Goal: Transaction & Acquisition: Download file/media

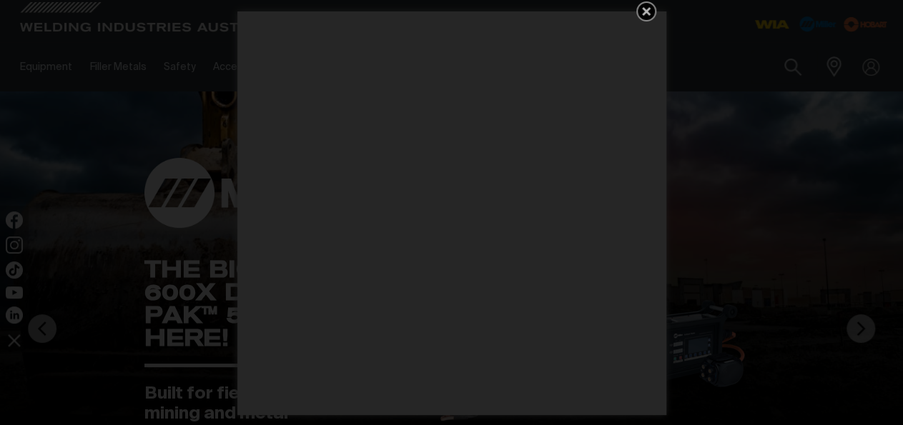
click at [645, 10] on icon "Get 5 WIA Welding Guides Free!" at bounding box center [646, 11] width 9 height 9
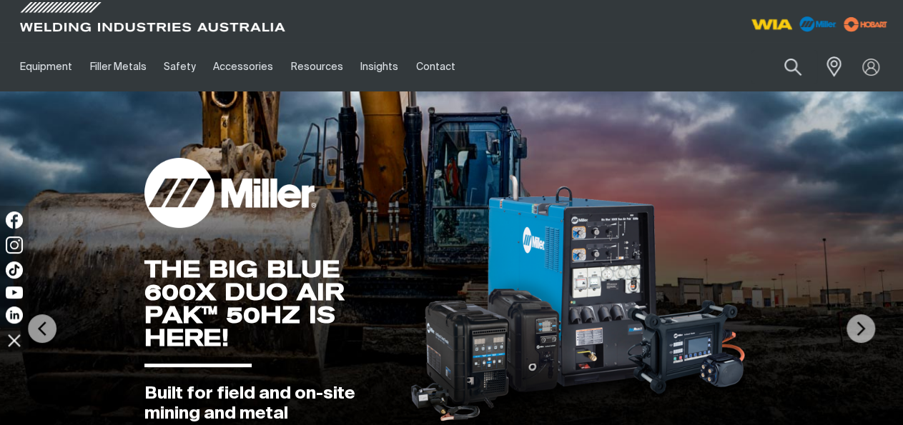
click at [776, 25] on img at bounding box center [771, 24] width 53 height 26
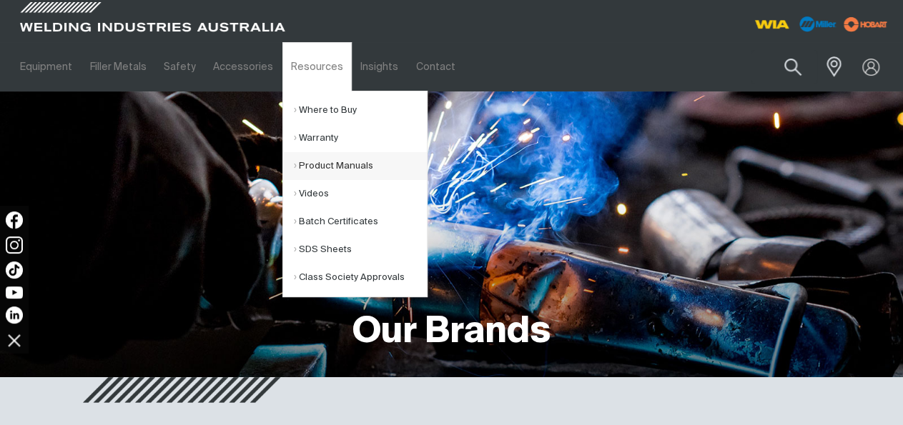
click at [305, 164] on link "Product Manuals" at bounding box center [360, 166] width 133 height 28
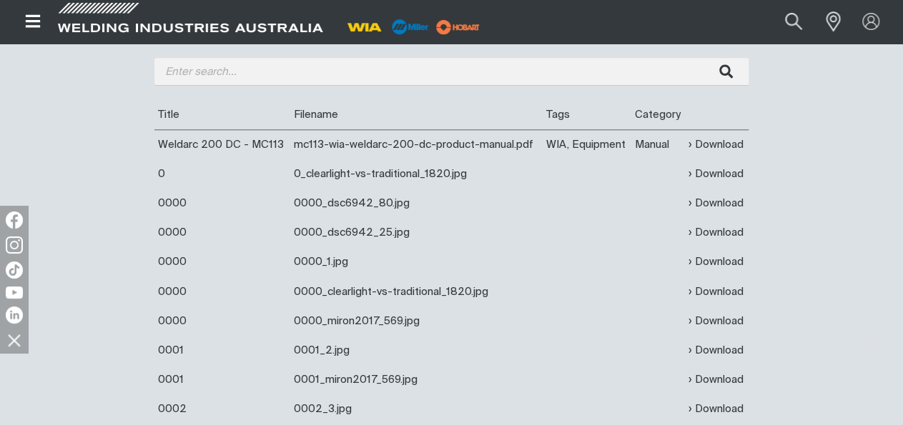
scroll to position [372, 0]
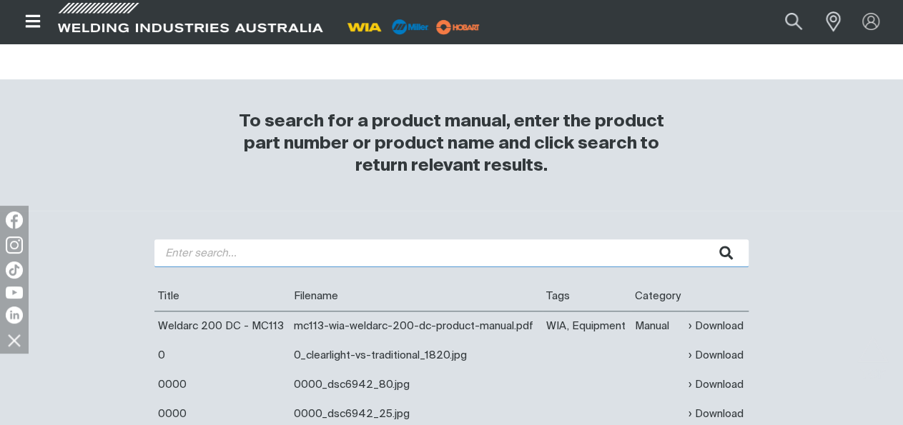
click at [184, 256] on input "search" at bounding box center [451, 253] width 594 height 28
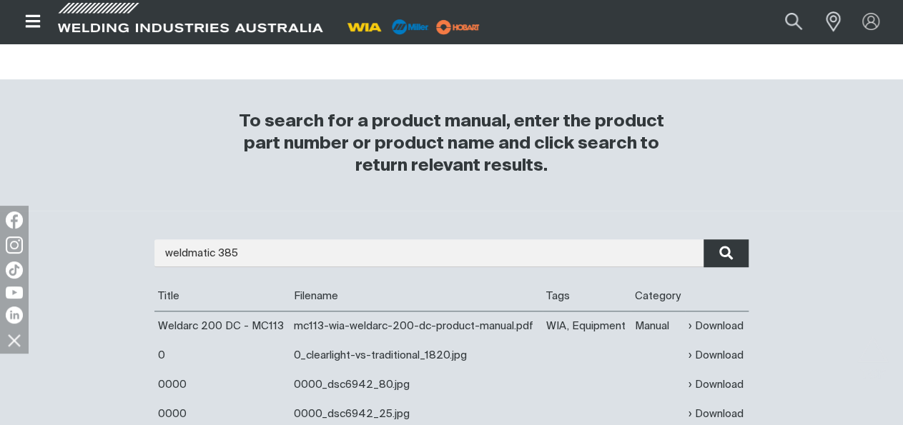
click at [734, 254] on button "submit" at bounding box center [725, 253] width 45 height 28
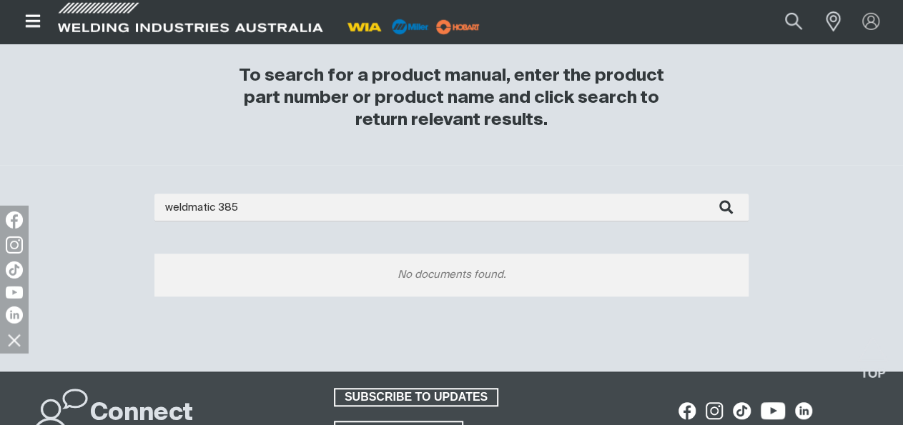
scroll to position [446, 0]
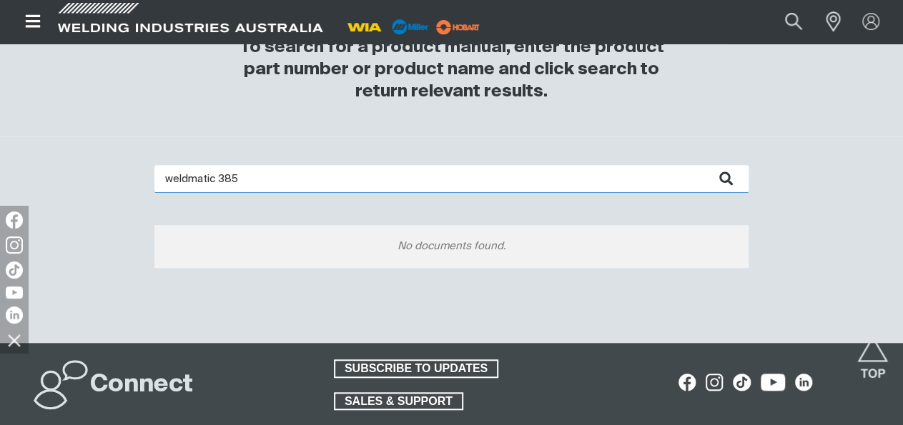
click at [231, 177] on input "weldmatic 385" at bounding box center [451, 179] width 594 height 28
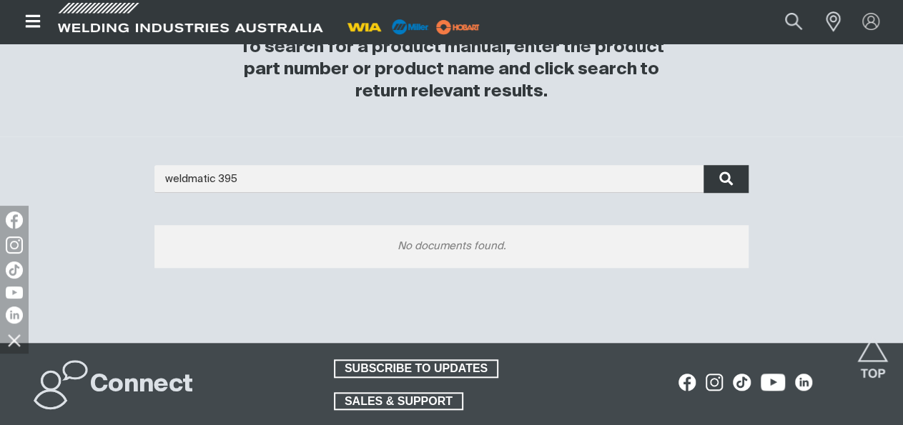
click at [730, 182] on icon "submit" at bounding box center [726, 178] width 14 height 19
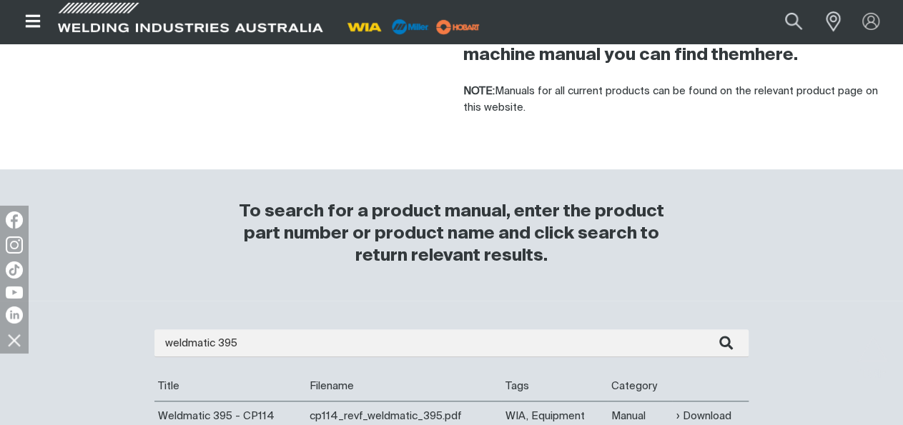
scroll to position [446, 0]
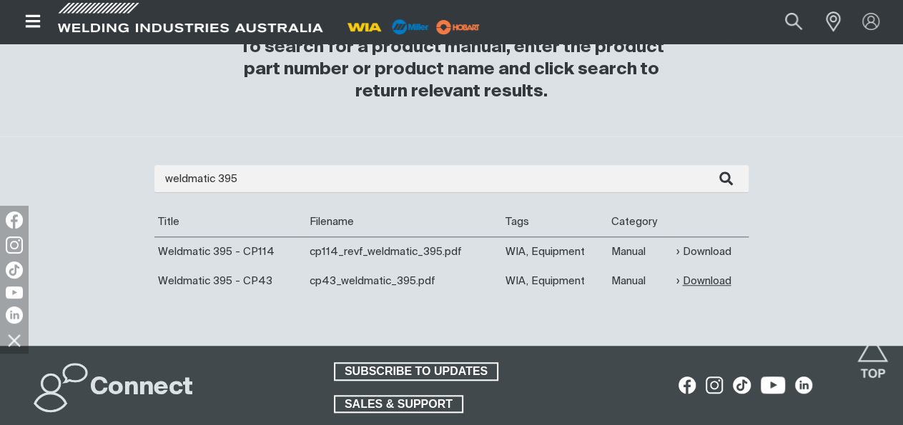
click at [708, 284] on link "Download" at bounding box center [702, 281] width 55 height 16
click at [713, 252] on link "Download" at bounding box center [702, 252] width 55 height 16
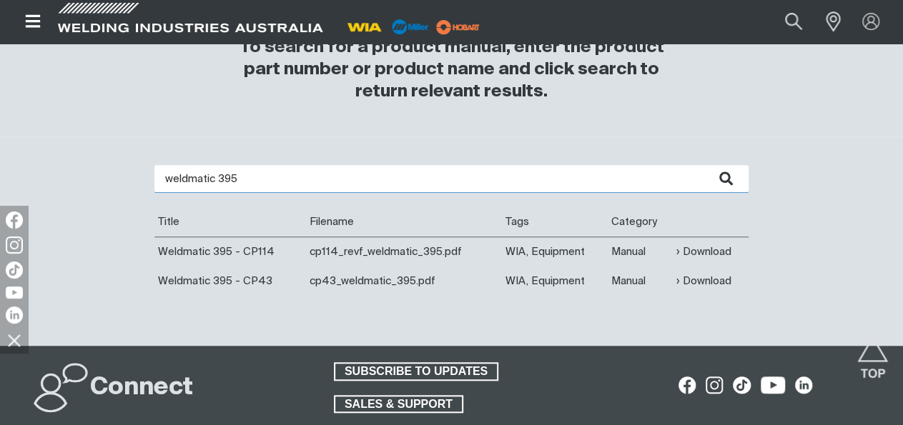
drag, startPoint x: 249, startPoint y: 183, endPoint x: 216, endPoint y: 184, distance: 33.6
click at [216, 184] on input "weldmatic 395" at bounding box center [451, 179] width 594 height 28
type input "weldmatic"
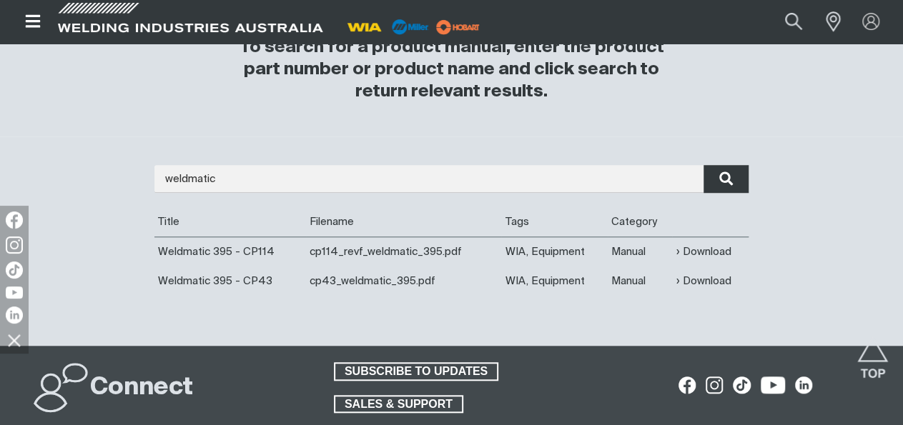
click at [725, 180] on icon "submit" at bounding box center [726, 178] width 14 height 19
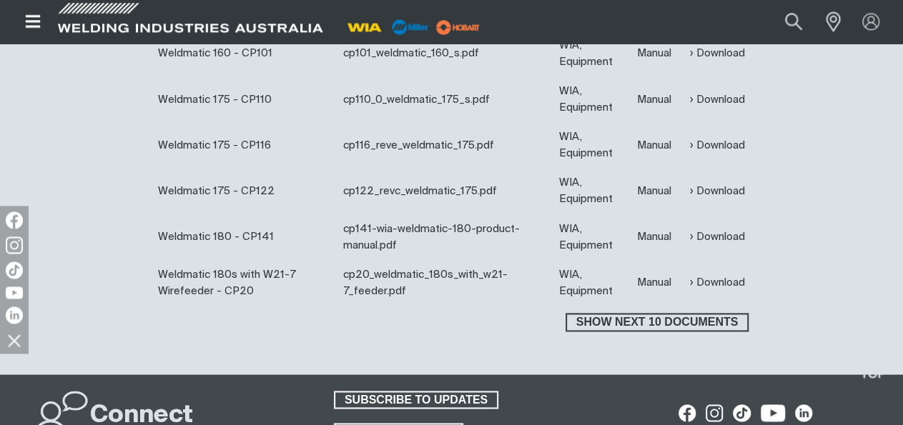
scroll to position [892, 0]
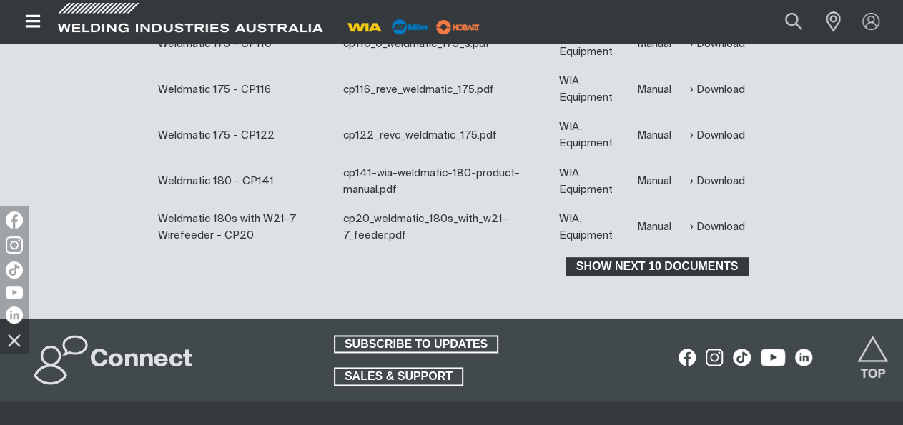
click at [639, 265] on span "Show next 10 documents" at bounding box center [657, 266] width 180 height 19
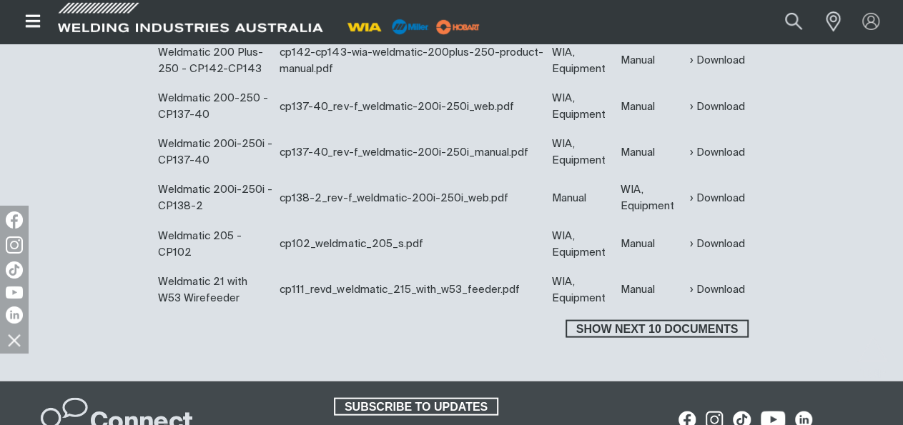
scroll to position [1338, 0]
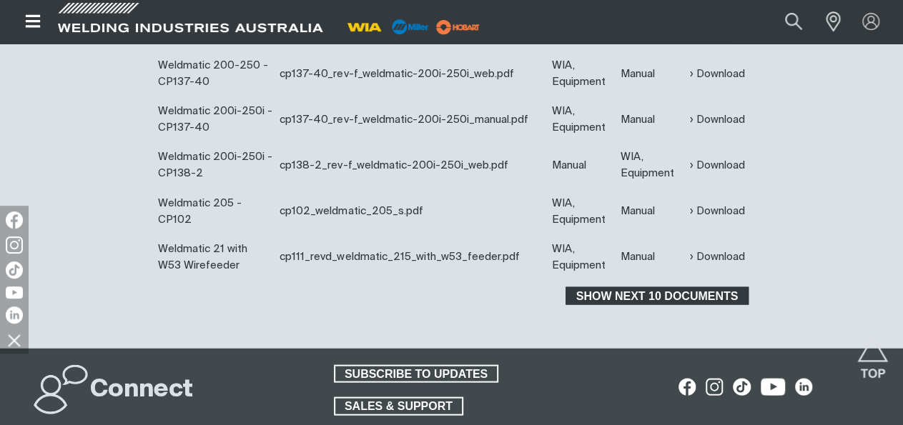
click at [642, 305] on span "Show next 10 documents" at bounding box center [657, 296] width 180 height 19
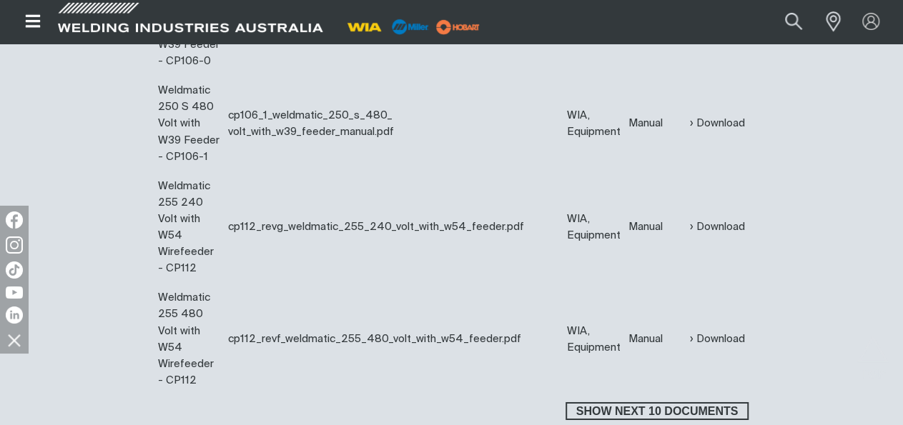
scroll to position [2230, 0]
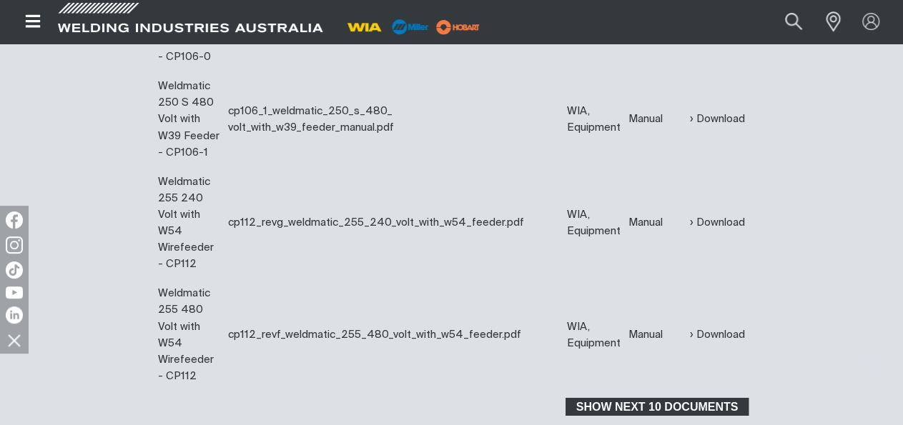
click at [661, 398] on span "Show next 10 documents" at bounding box center [657, 407] width 180 height 19
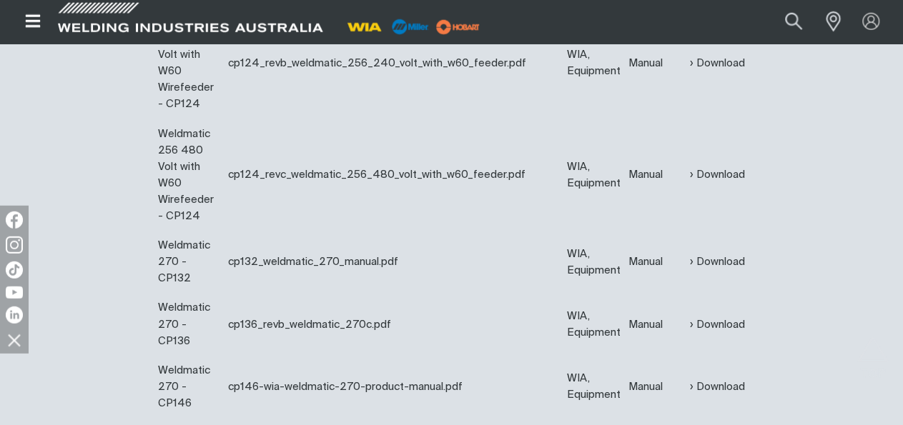
scroll to position [2899, 0]
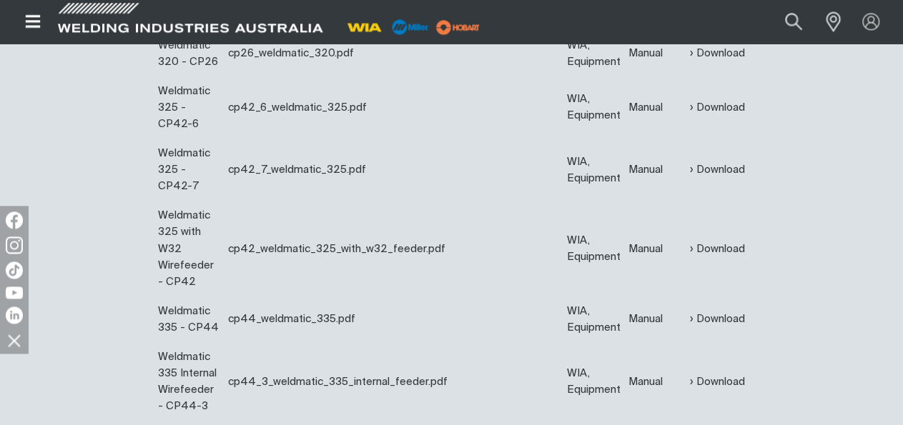
scroll to position [3419, 0]
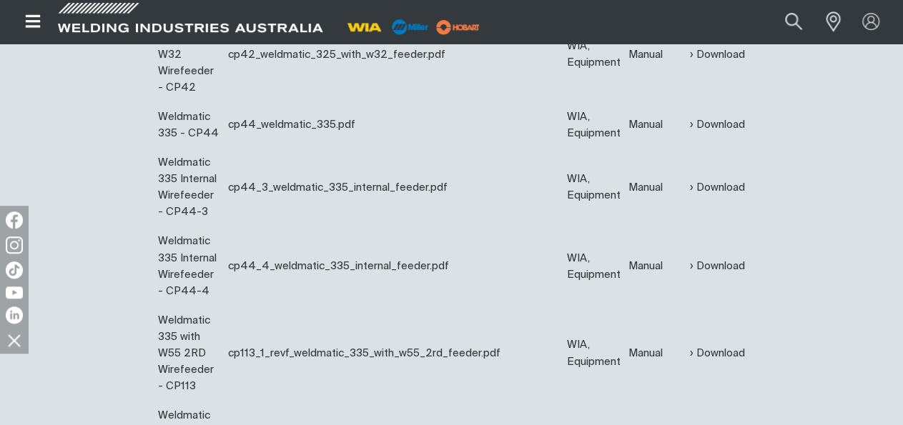
scroll to position [3568, 0]
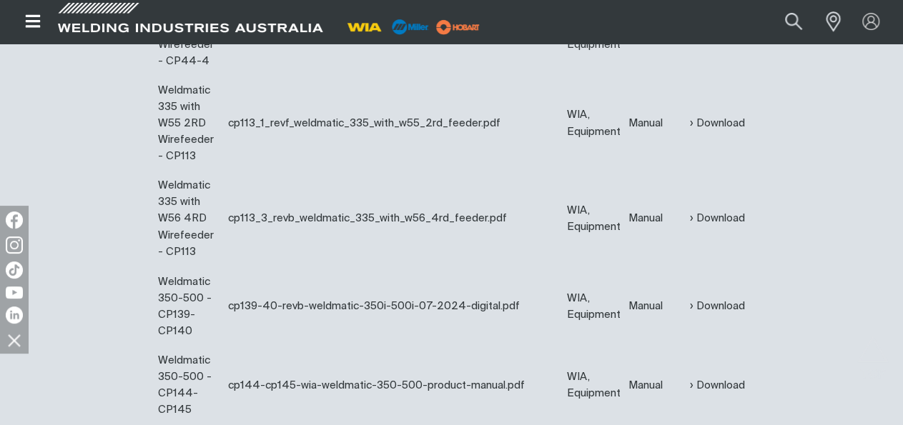
scroll to position [3865, 0]
